Goal: Transaction & Acquisition: Download file/media

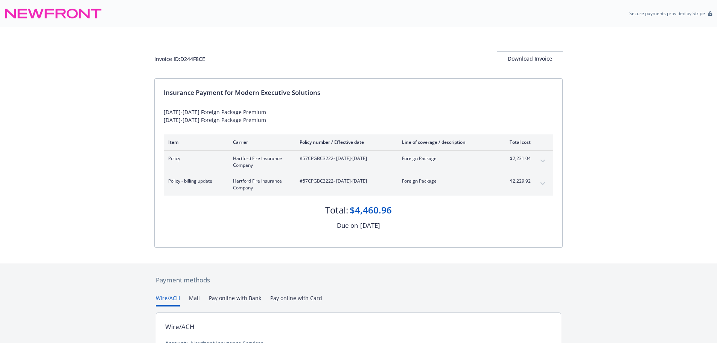
click at [542, 158] on button "expand content" at bounding box center [543, 161] width 12 height 12
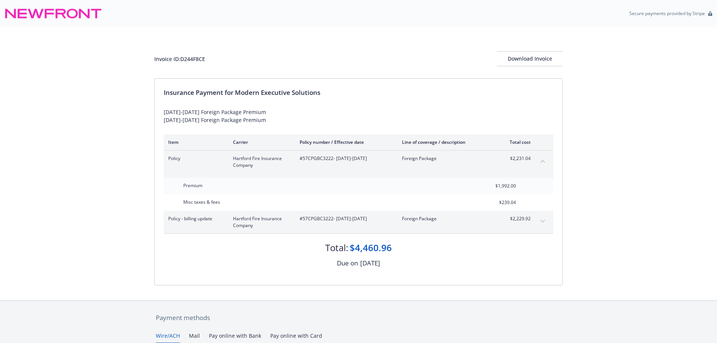
click at [544, 222] on icon "expand content" at bounding box center [542, 221] width 5 height 3
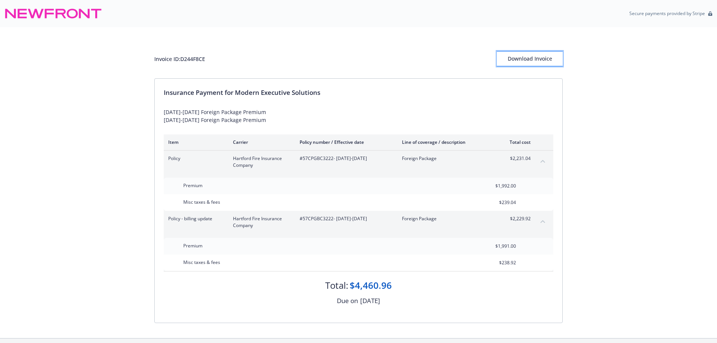
click at [538, 61] on div "Download Invoice" at bounding box center [530, 59] width 66 height 14
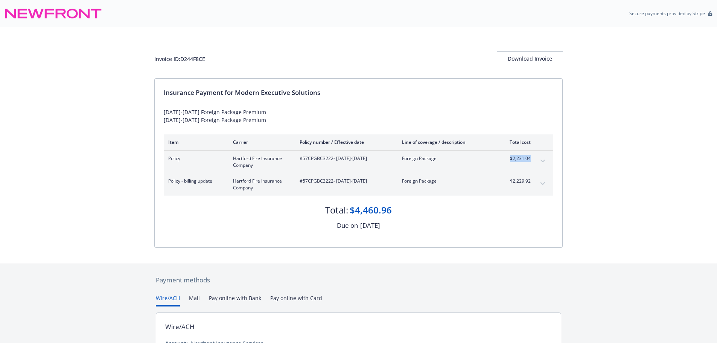
drag, startPoint x: 527, startPoint y: 160, endPoint x: 507, endPoint y: 160, distance: 20.3
click at [507, 160] on div "Policy Hartford Fire Insurance Company #57CPGBC3222 - 02/16/2025-02/16/2026 For…" at bounding box center [358, 162] width 389 height 23
